Goal: Navigation & Orientation: Find specific page/section

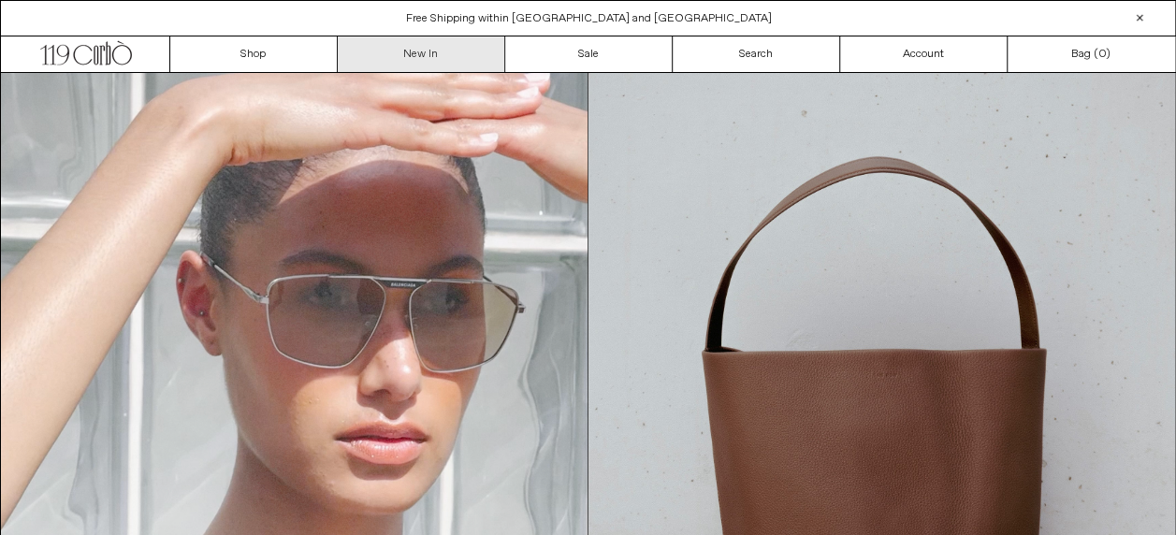
click at [425, 49] on link "New In" at bounding box center [422, 55] width 168 height 36
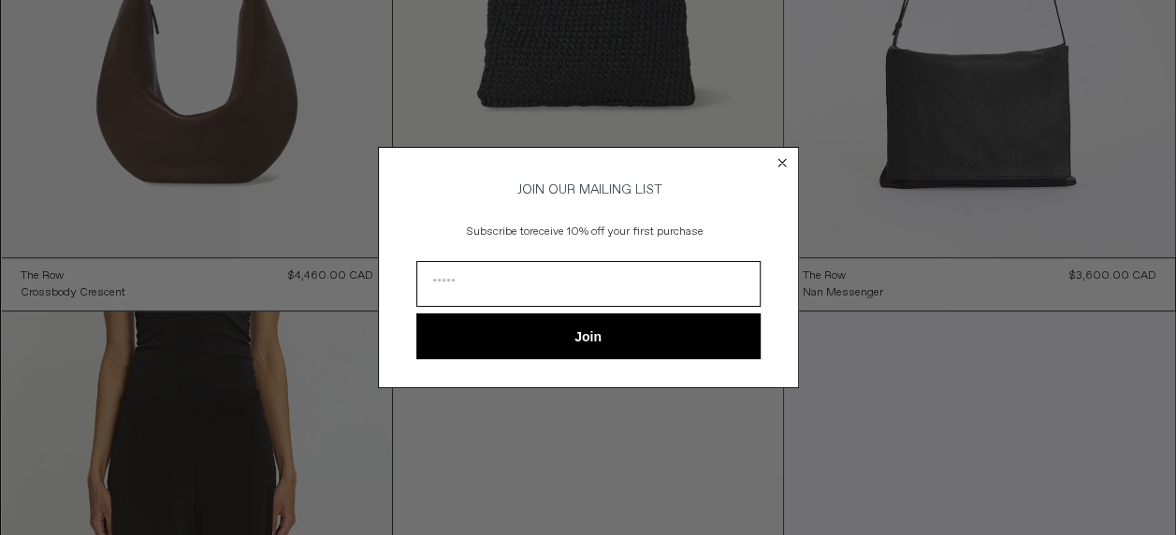
scroll to position [468, 0]
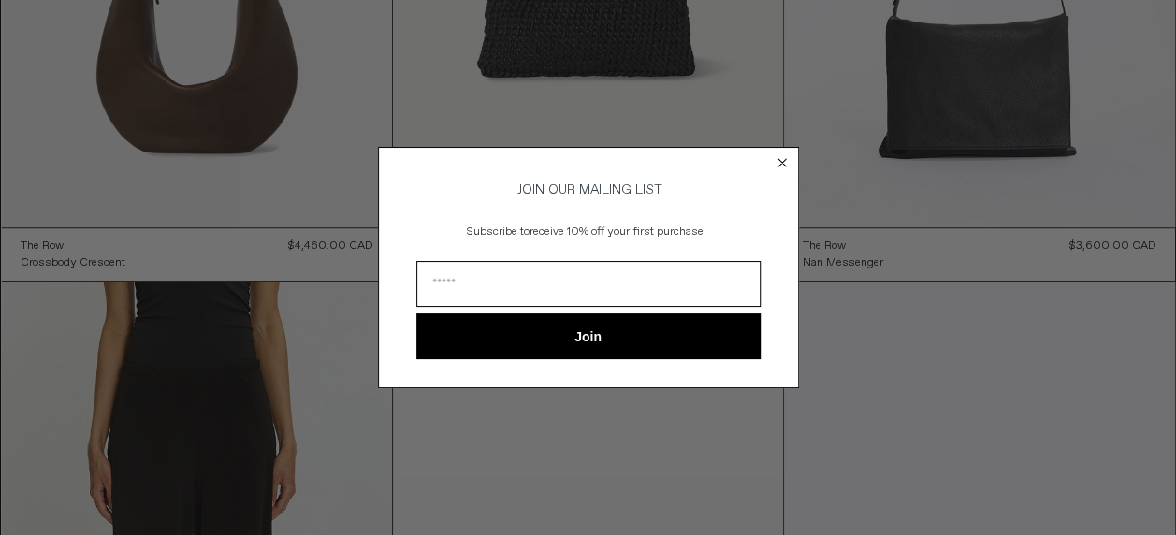
click at [785, 155] on circle "Close dialog" at bounding box center [782, 162] width 18 height 18
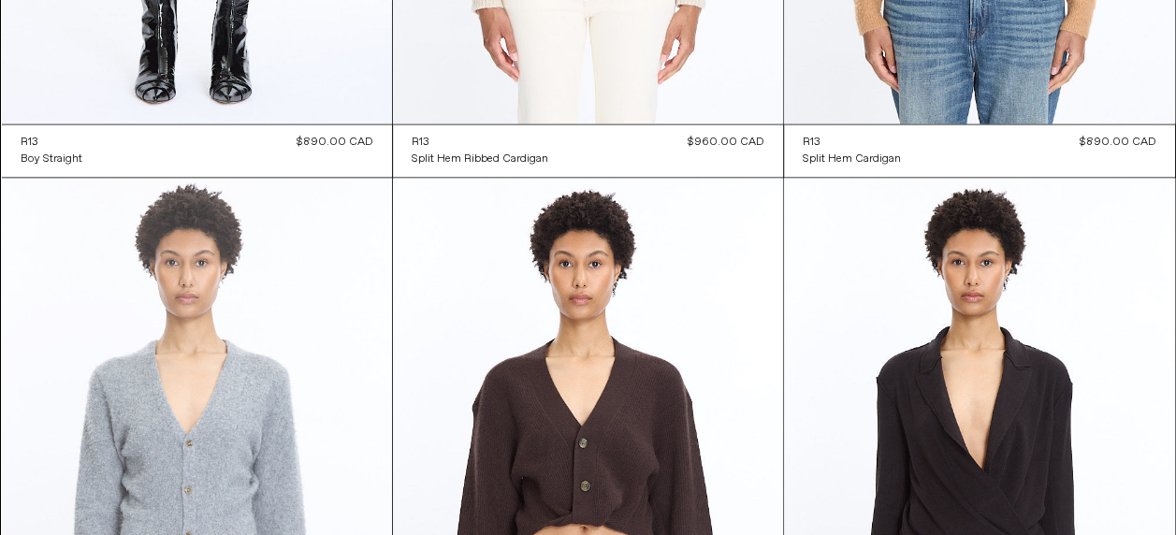
scroll to position [5084, 0]
